Goal: Information Seeking & Learning: Get advice/opinions

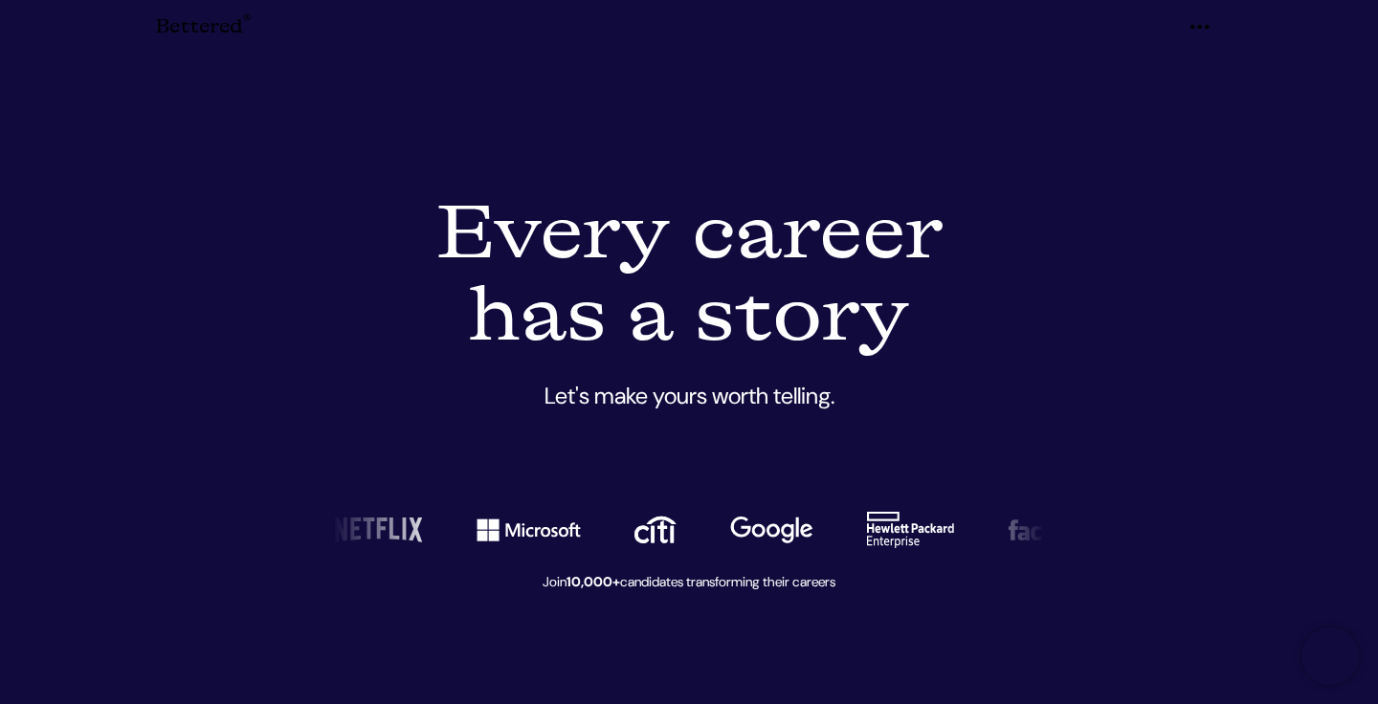
scroll to position [4225, 0]
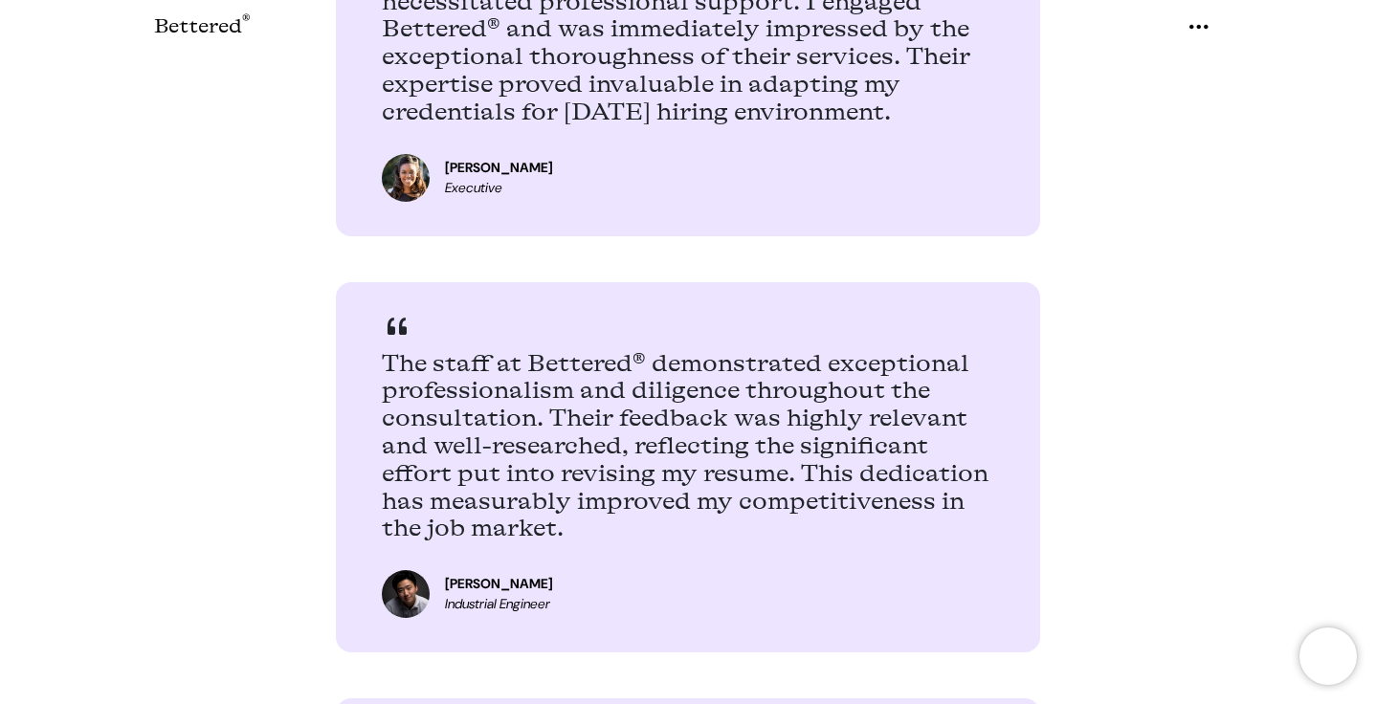
scroll to position [307, 0]
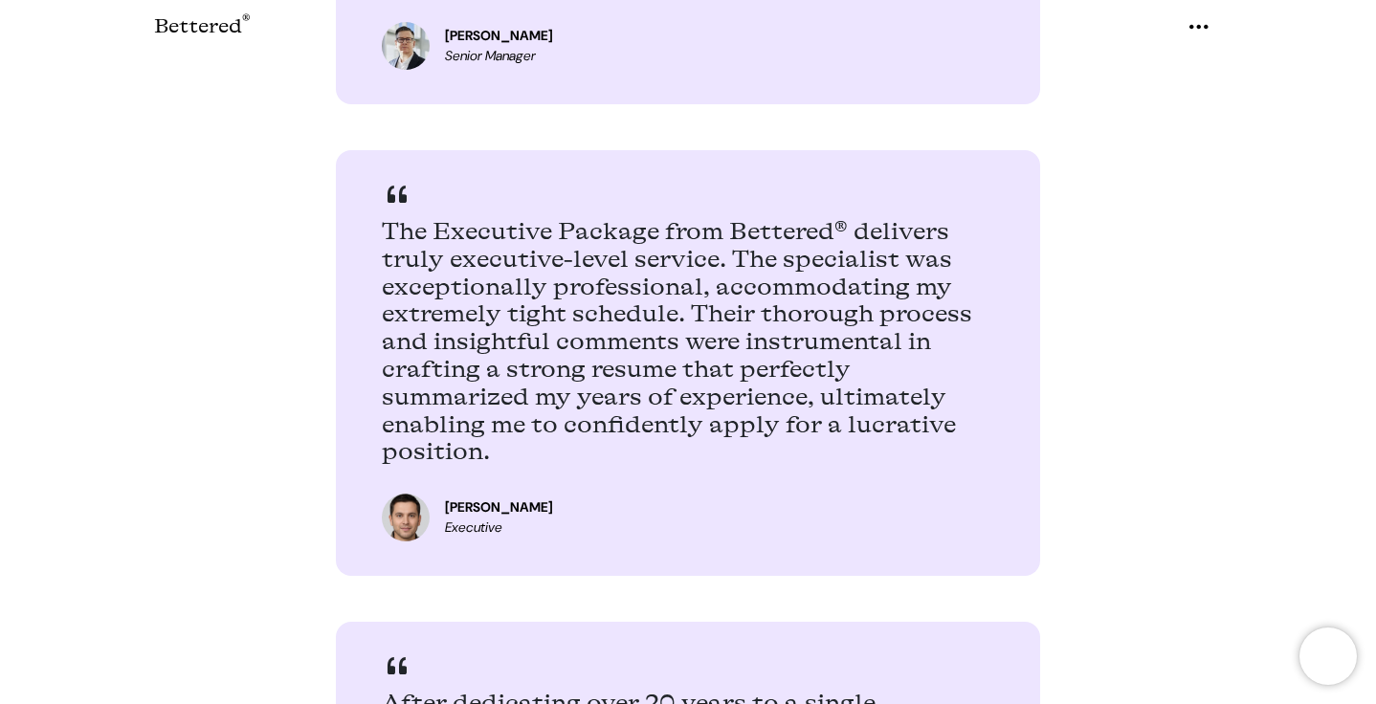
scroll to position [1520, 0]
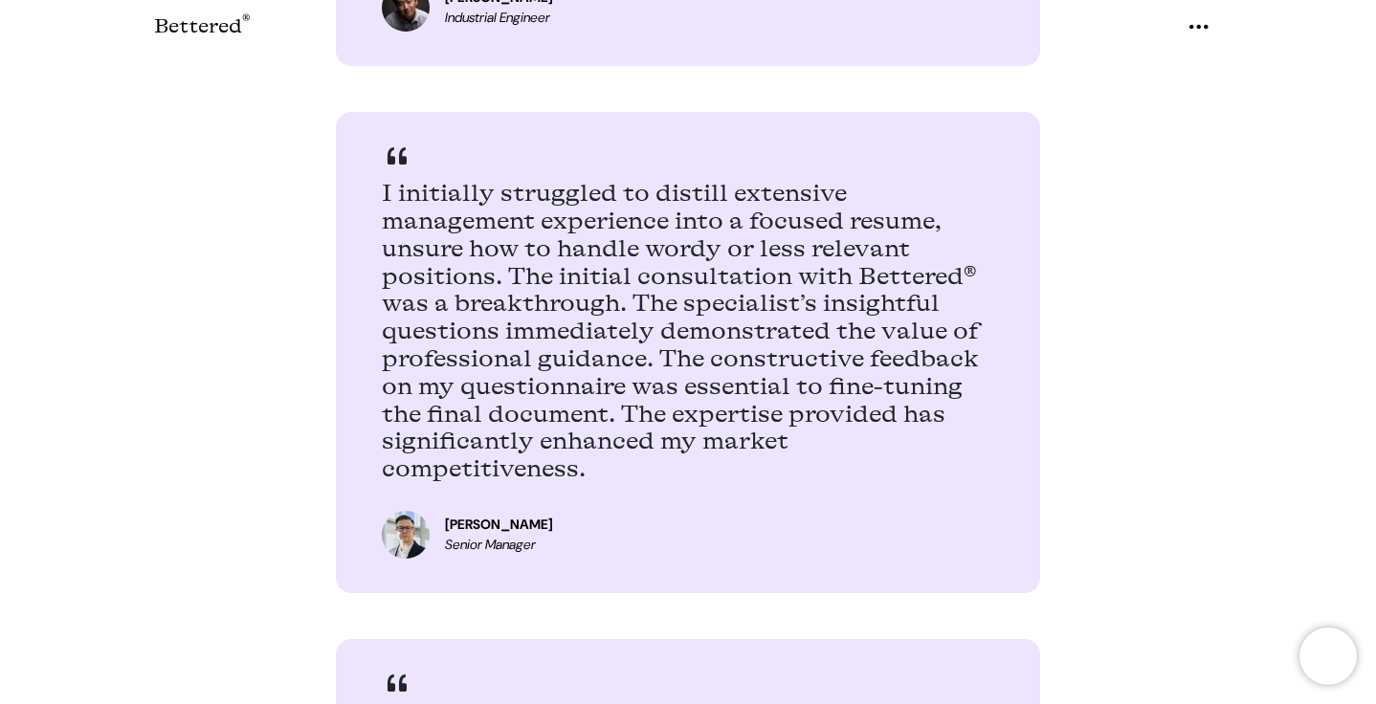
scroll to position [741, 0]
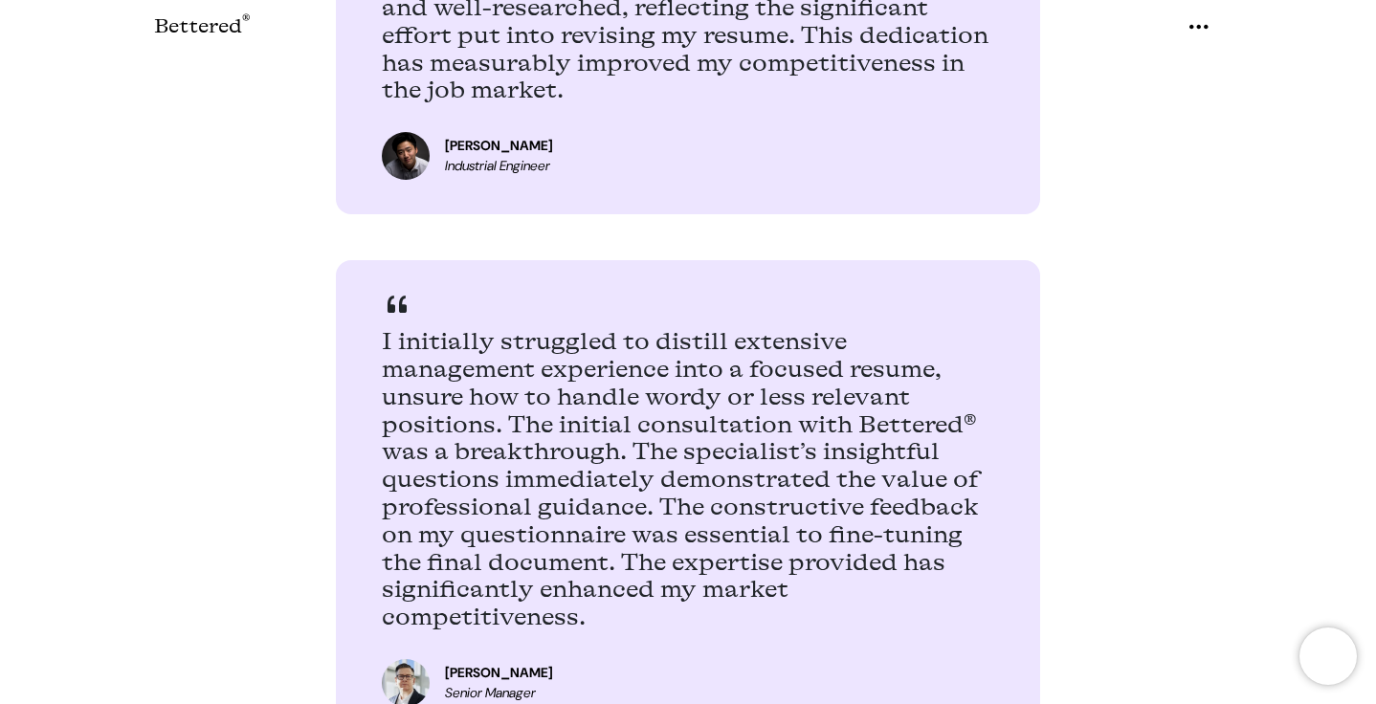
click at [644, 323] on blockquote "I initially struggled to distill extensive management experience into a focused…" at bounding box center [688, 453] width 704 height 387
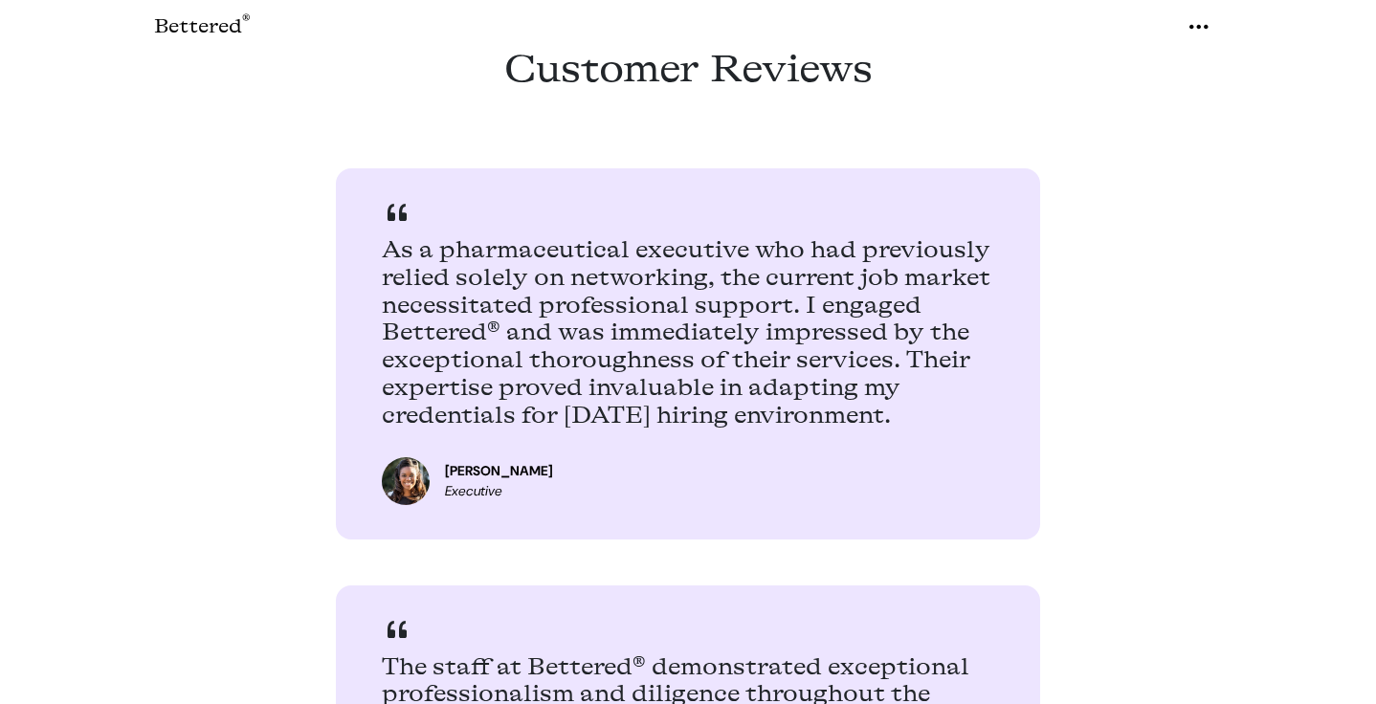
scroll to position [741, 0]
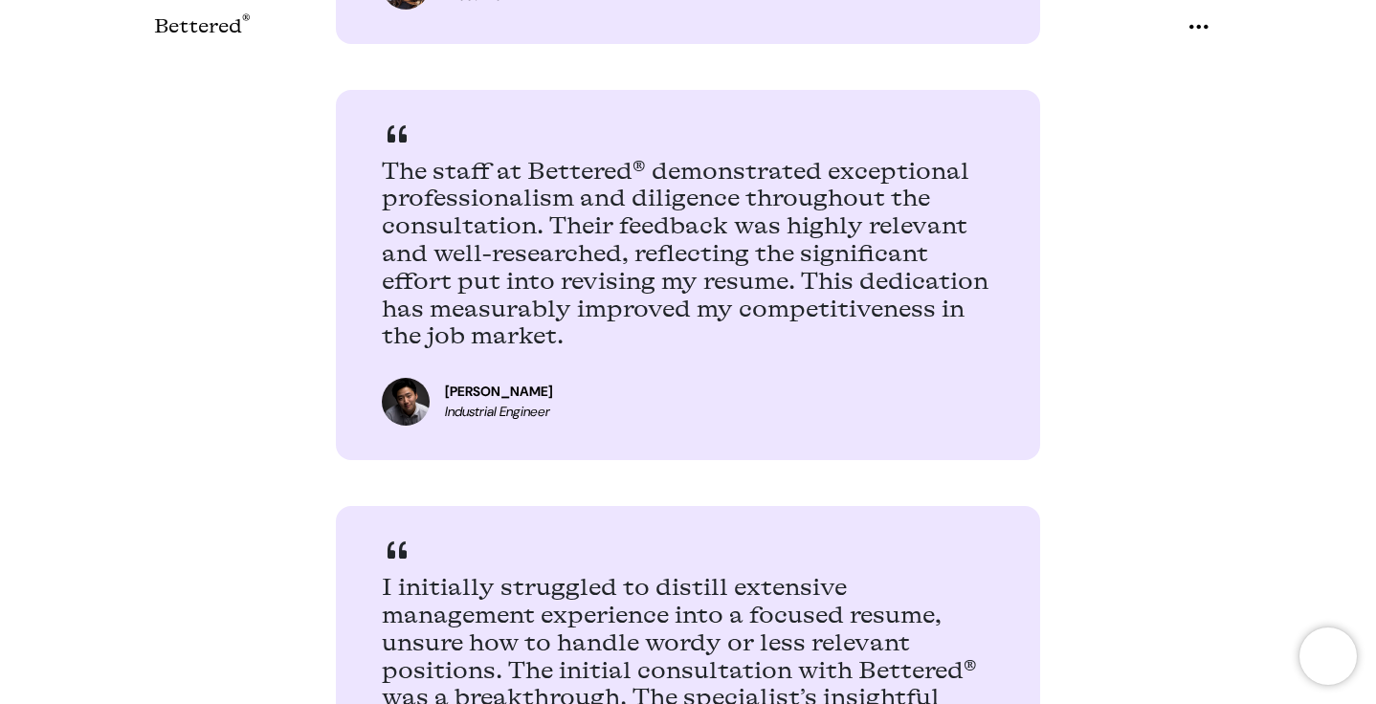
scroll to position [468, 0]
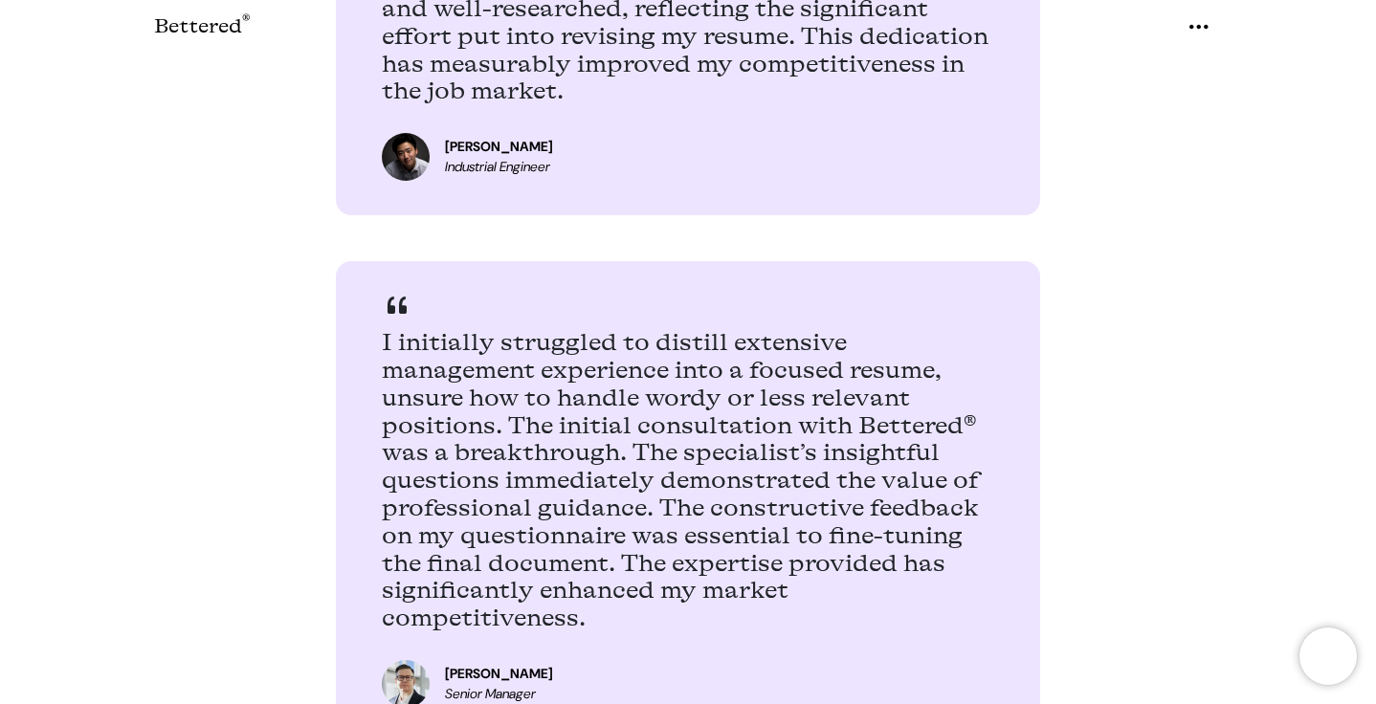
scroll to position [713, 0]
